Goal: Consume media (video, audio): Consume media (video, audio)

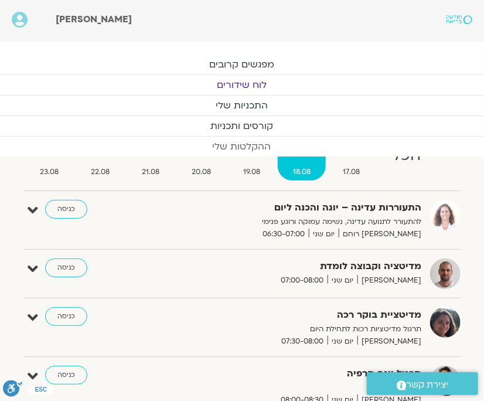
click at [228, 142] on link "ההקלטות שלי" at bounding box center [242, 146] width 484 height 20
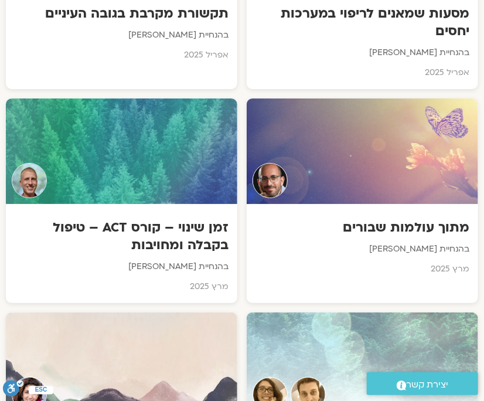
scroll to position [4855, 0]
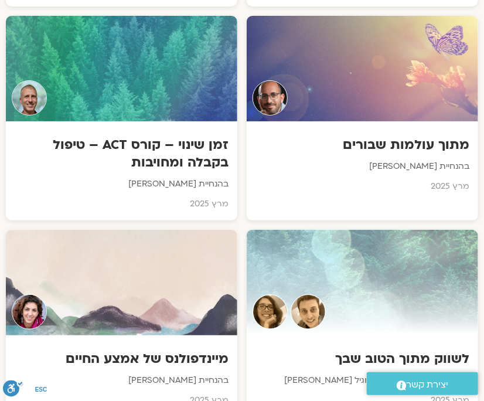
drag, startPoint x: 481, startPoint y: 184, endPoint x: 478, endPoint y: 197, distance: 13.4
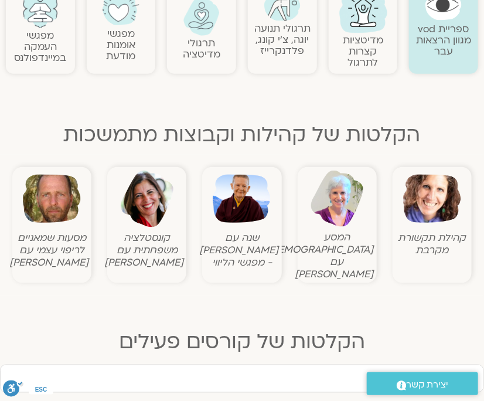
scroll to position [0, 0]
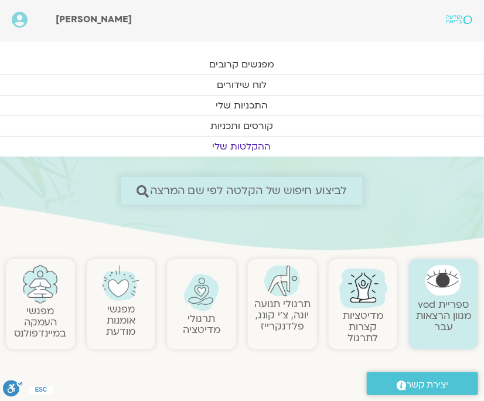
click at [316, 193] on span "לביצוע חיפוש של הקלטה לפי שם המרצה" at bounding box center [248, 190] width 197 height 12
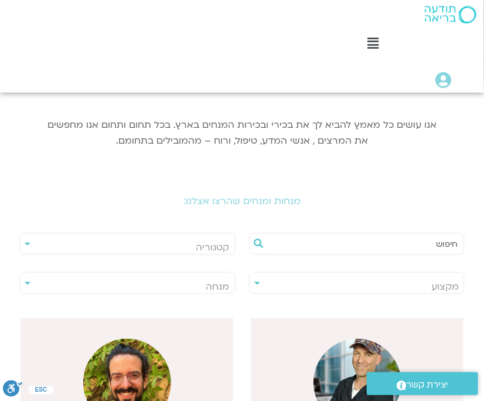
scroll to position [138, 0]
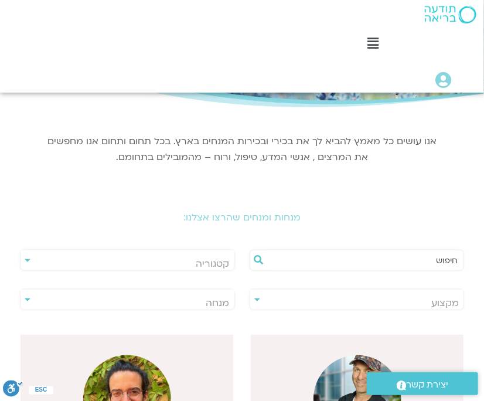
click at [446, 262] on input "text" at bounding box center [363, 260] width 190 height 20
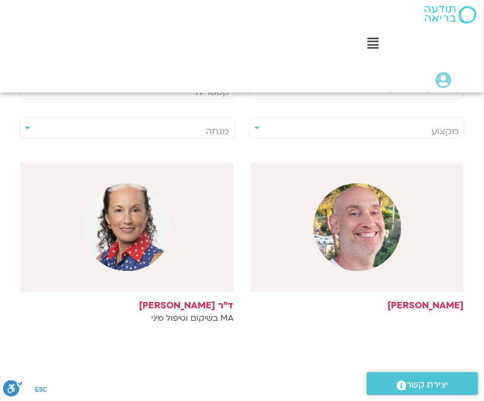
scroll to position [315, 0]
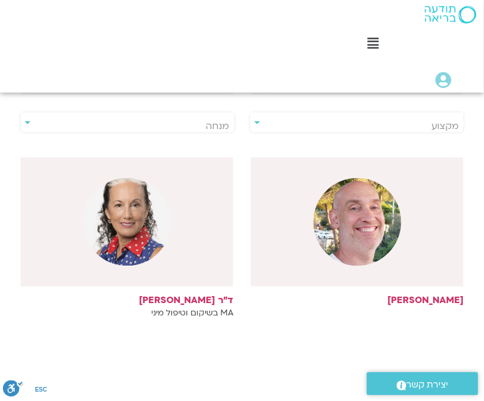
type input "[PERSON_NAME]"
click at [360, 231] on img at bounding box center [357, 222] width 88 height 88
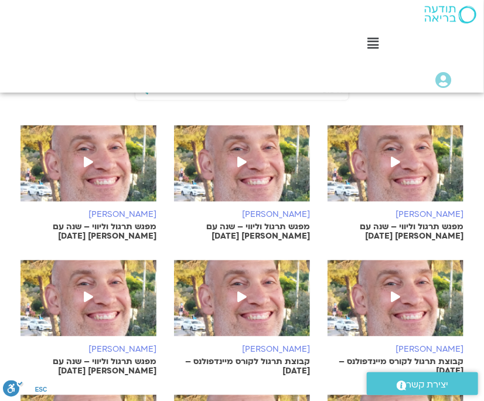
scroll to position [494, 0]
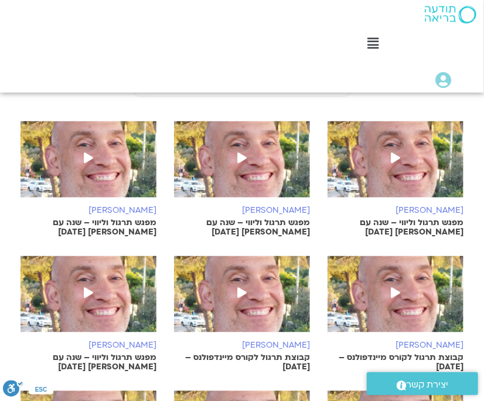
click at [391, 157] on icon at bounding box center [395, 158] width 9 height 11
